Goal: Navigation & Orientation: Find specific page/section

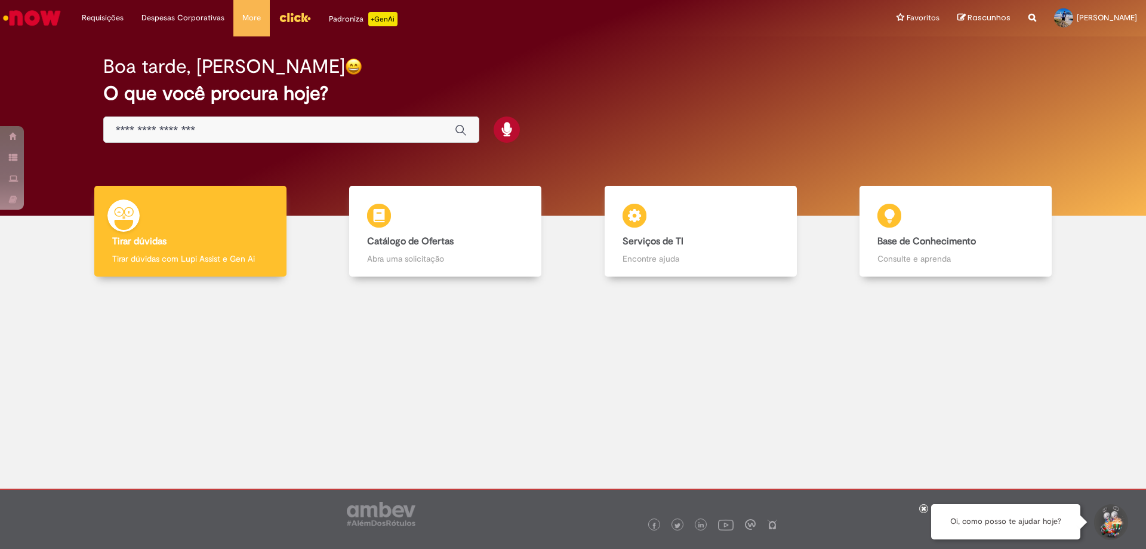
click at [296, 19] on img "Menu Cabeçalho" at bounding box center [295, 17] width 32 height 18
click at [299, 14] on img "Menu Cabeçalho" at bounding box center [295, 17] width 32 height 18
click at [925, 507] on icon at bounding box center [924, 508] width 5 height 6
click at [336, 13] on div "Padroniza +GenAi" at bounding box center [363, 19] width 69 height 14
